Goal: Task Accomplishment & Management: Use online tool/utility

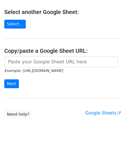
scroll to position [81, 0]
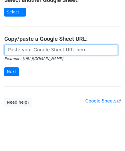
click at [27, 45] on input "url" at bounding box center [61, 50] width 114 height 11
paste input "[URL][DOMAIN_NAME]"
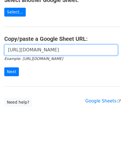
scroll to position [0, 127]
type input "[URL][DOMAIN_NAME]"
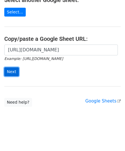
click at [8, 71] on input "Next" at bounding box center [11, 72] width 15 height 9
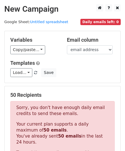
scroll to position [193, 0]
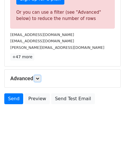
drag, startPoint x: 40, startPoint y: 77, endPoint x: 56, endPoint y: 92, distance: 21.9
click at [39, 77] on icon at bounding box center [37, 78] width 3 height 3
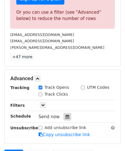
click at [66, 115] on icon at bounding box center [68, 117] width 4 height 4
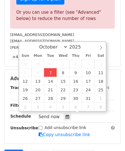
type input "2025-10-07 12:00"
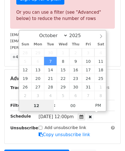
paste input "4"
type input "4"
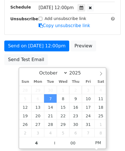
type input "2025-10-07 16:00"
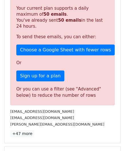
scroll to position [262, 0]
